Goal: Information Seeking & Learning: Learn about a topic

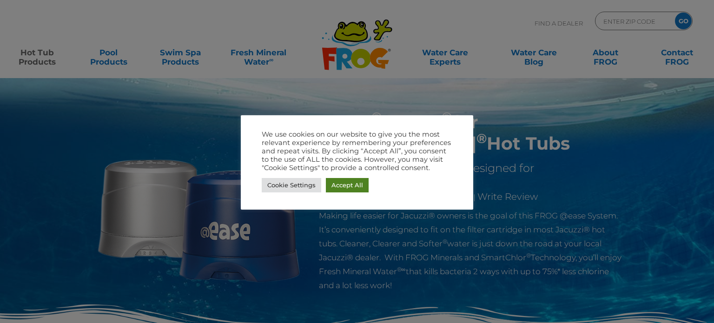
click at [355, 186] on link "Accept All" at bounding box center [347, 185] width 43 height 14
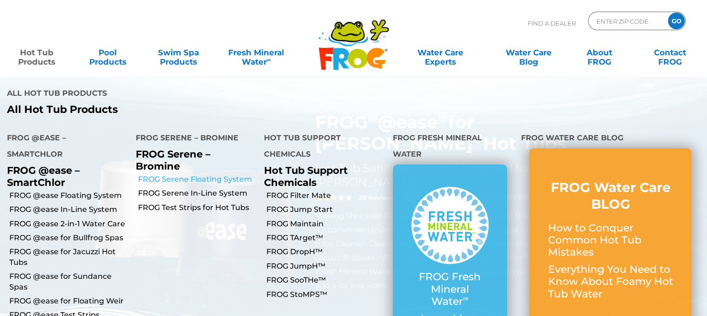
click at [192, 174] on link "FROG Serene Floating System" at bounding box center [197, 179] width 119 height 10
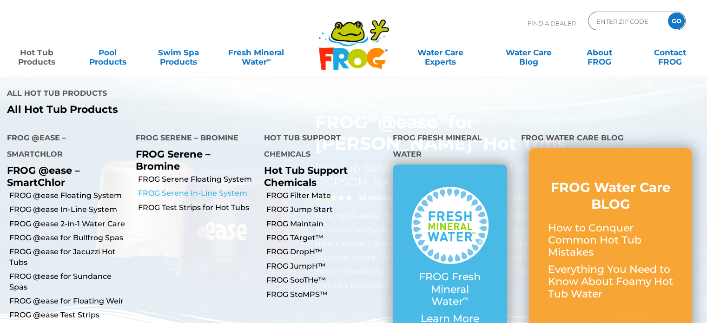
click at [203, 188] on link "FROG Serene In-Line System" at bounding box center [197, 193] width 119 height 10
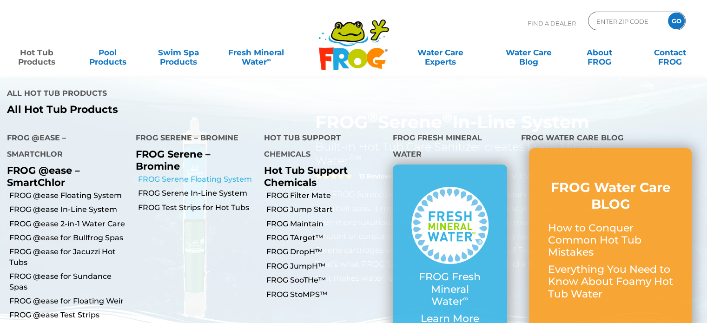
click at [201, 174] on link "FROG Serene Floating System" at bounding box center [197, 179] width 119 height 10
